Goal: Task Accomplishment & Management: Use online tool/utility

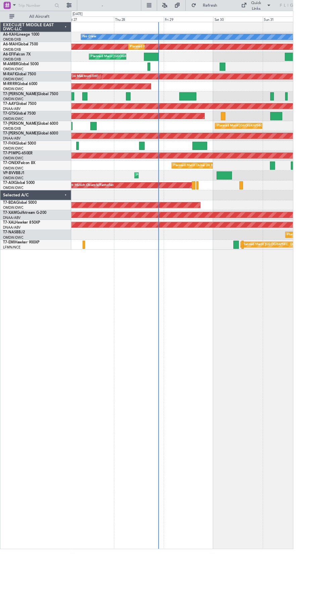
click at [177, 72] on div at bounding box center [204, 74] width 249 height 11
click at [175, 70] on div at bounding box center [204, 74] width 249 height 11
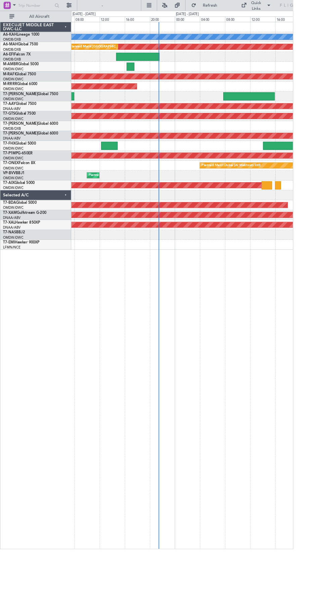
click at [171, 71] on div at bounding box center [204, 74] width 249 height 11
click at [167, 62] on div "LFPB" at bounding box center [166, 61] width 23 height 5
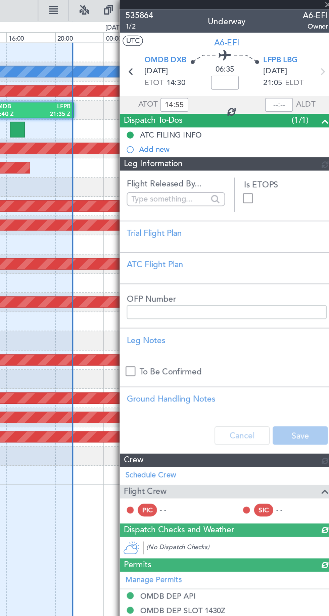
type input "[PERSON_NAME] (ANI)"
type input "7139"
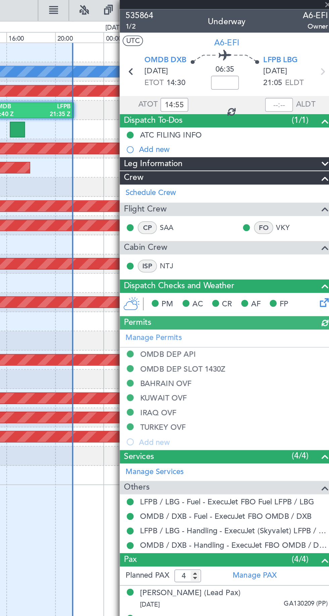
click at [303, 57] on div at bounding box center [298, 60] width 16 height 8
click at [302, 66] on mat-tooltip-component "Actual Landing Time" at bounding box center [298, 73] width 47 height 18
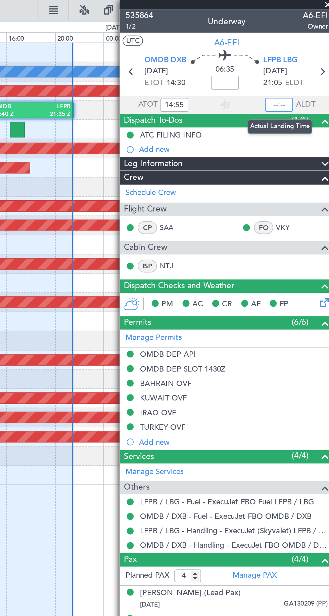
click at [298, 61] on input "text" at bounding box center [298, 60] width 16 height 8
type input "21:22"
